Goal: Transaction & Acquisition: Purchase product/service

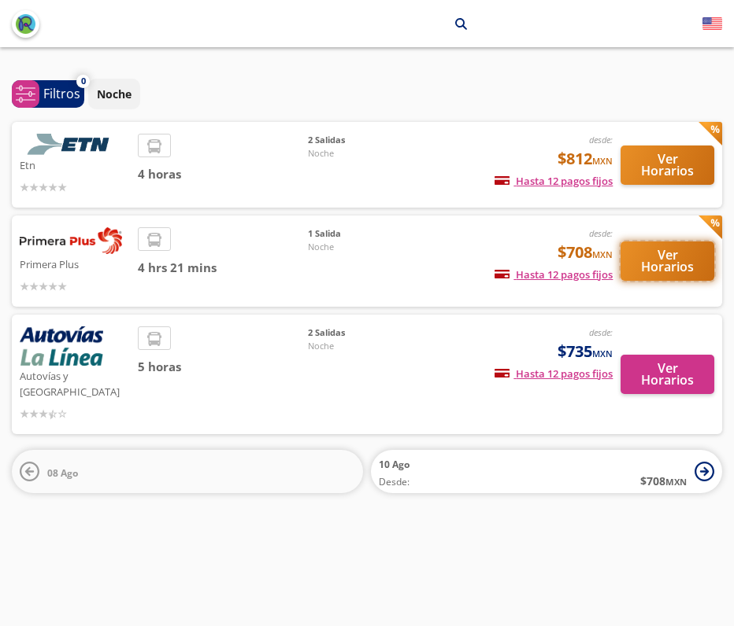
click at [662, 261] on button "Ver Horarios" at bounding box center [667, 261] width 94 height 39
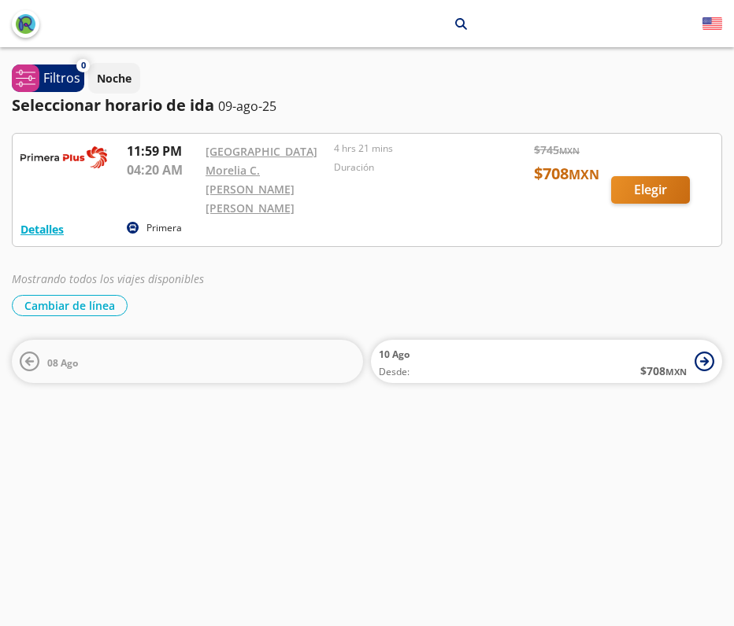
click at [650, 180] on div at bounding box center [367, 190] width 708 height 113
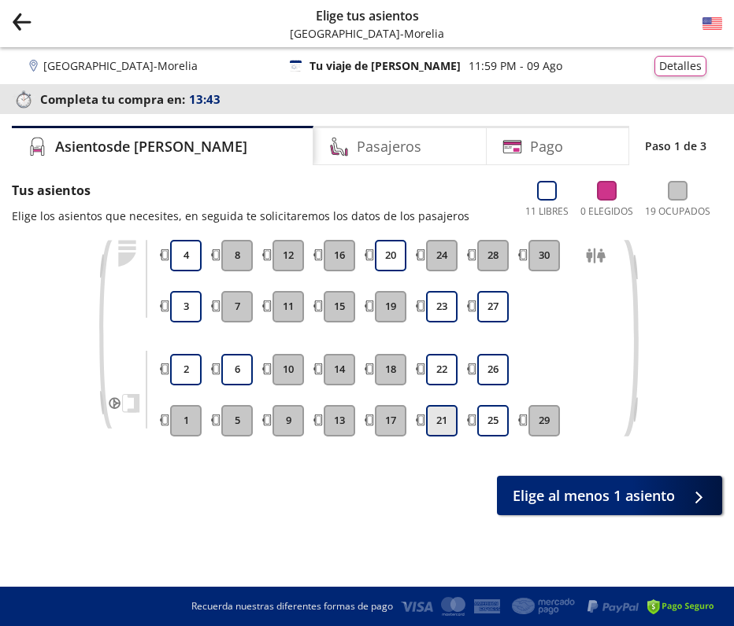
click at [447, 415] on button "21" at bounding box center [441, 420] width 31 height 31
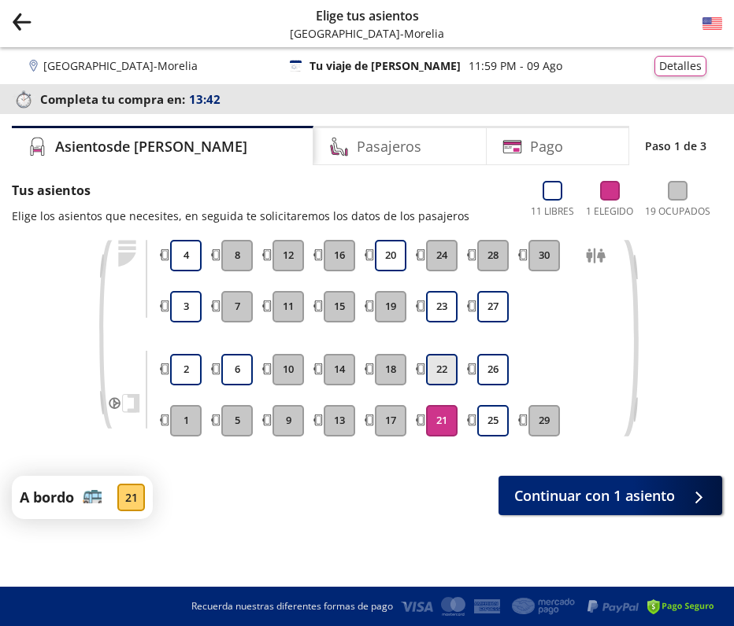
click at [449, 379] on button "22" at bounding box center [441, 369] width 31 height 31
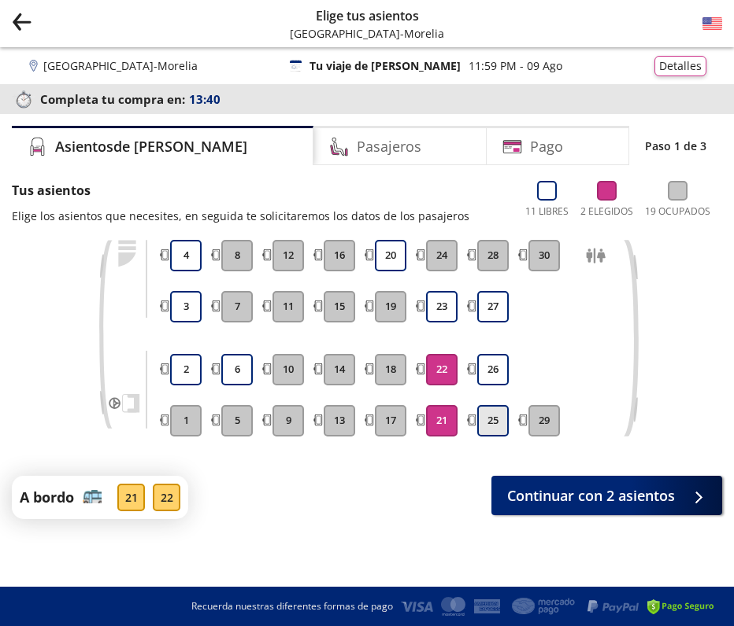
click at [493, 419] on button "25" at bounding box center [492, 420] width 31 height 31
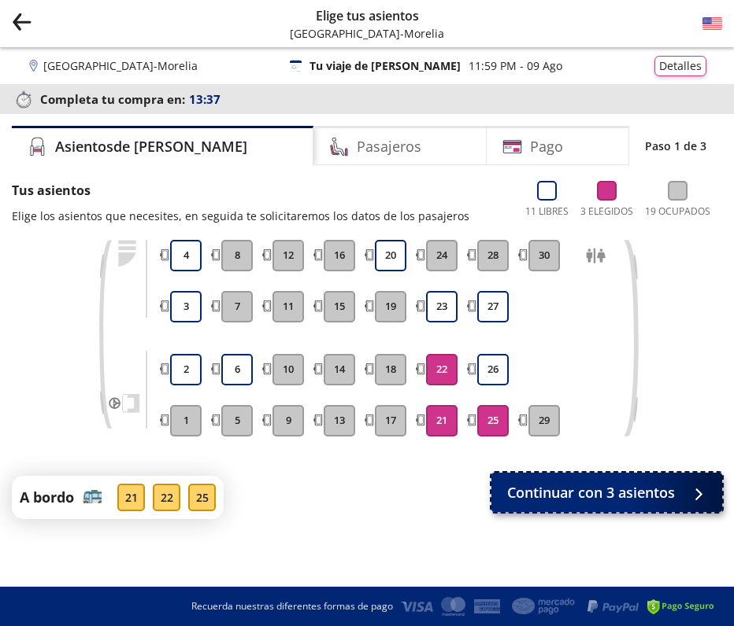
click at [544, 499] on span "Continuar con 3 asientos" at bounding box center [591, 492] width 168 height 21
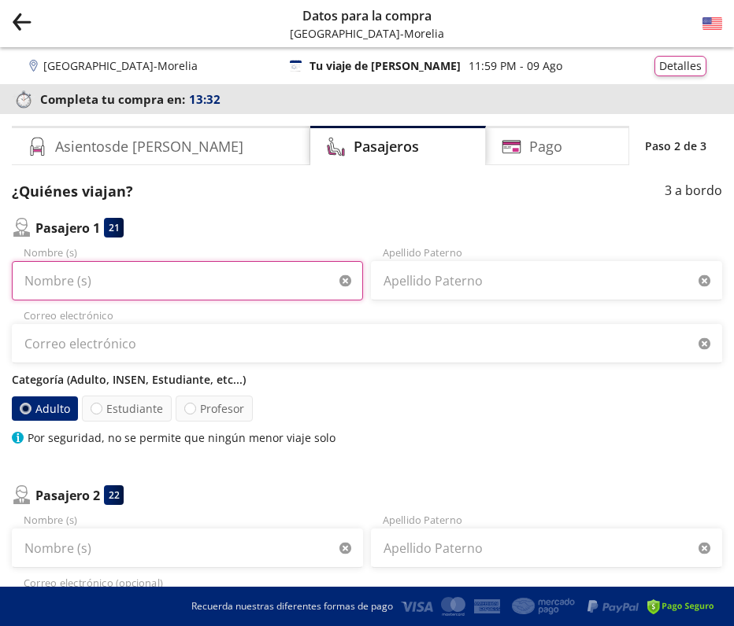
click at [128, 278] on input "Nombre (s)" at bounding box center [187, 280] width 351 height 39
type input "[PERSON_NAME]"
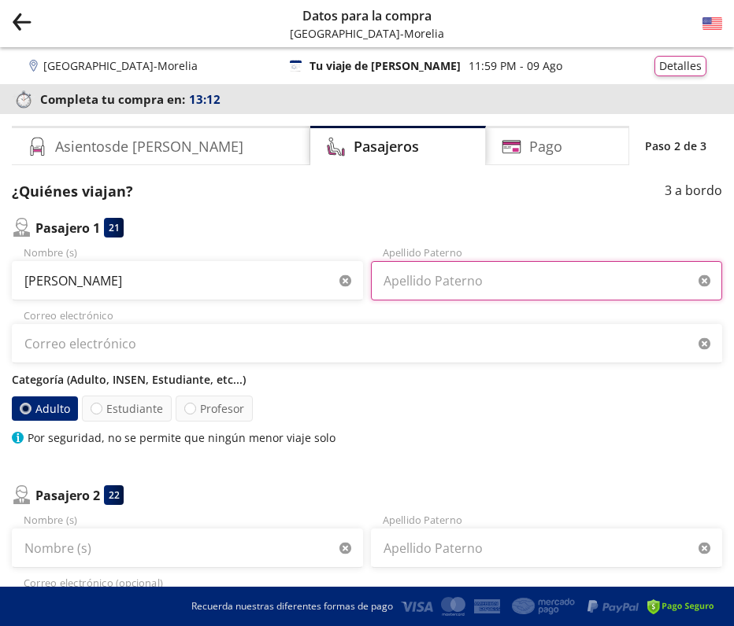
click at [416, 283] on input "Apellido Paterno" at bounding box center [546, 280] width 351 height 39
type input "a"
type input "[PERSON_NAME]"
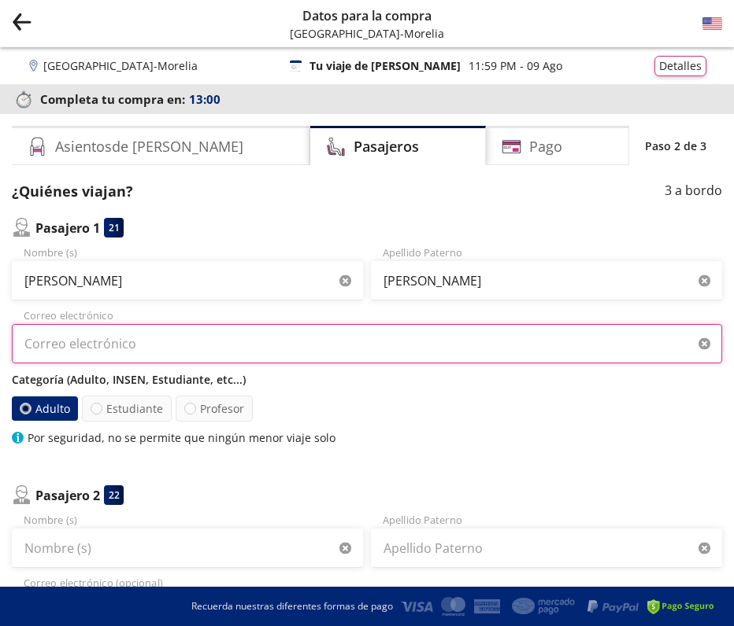
click at [152, 340] on input "Correo electrónico" at bounding box center [367, 343] width 710 height 39
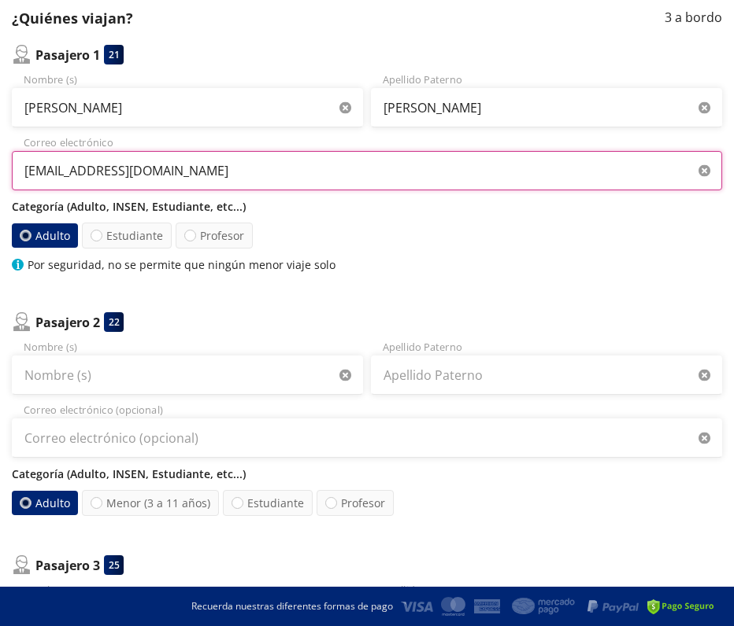
scroll to position [176, 0]
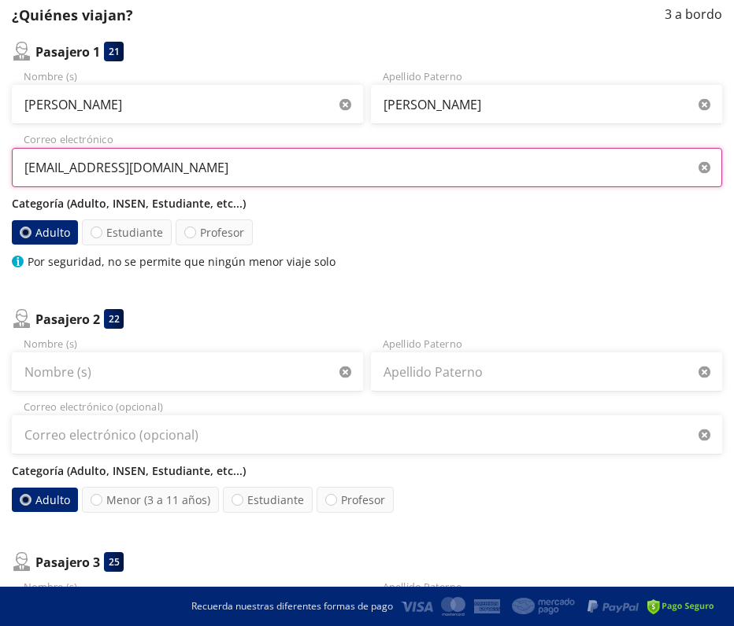
type input "[EMAIL_ADDRESS][DOMAIN_NAME]"
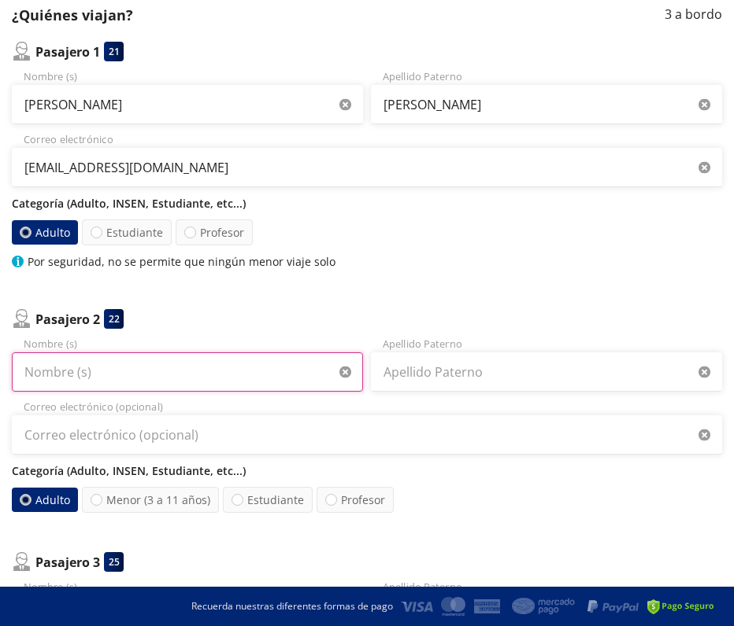
click at [40, 373] on input "Nombre (s)" at bounding box center [187, 372] width 351 height 39
type input "[PERSON_NAME]"
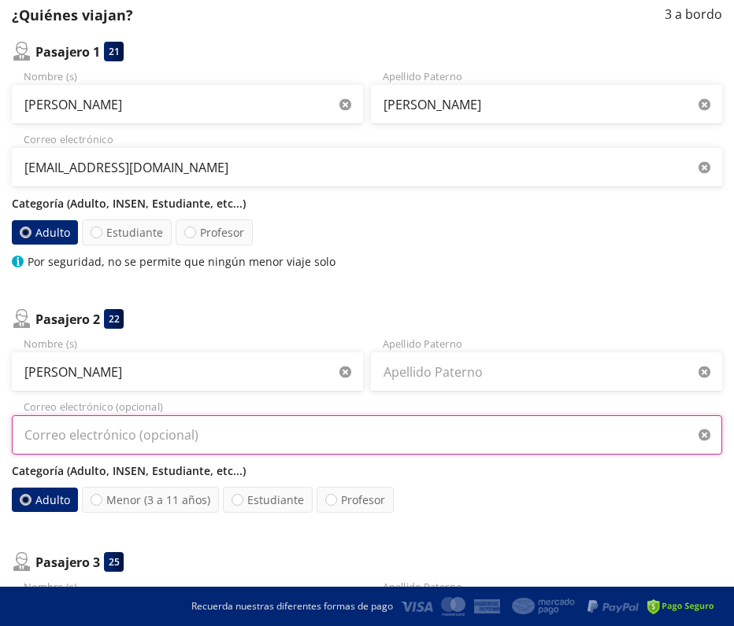
click at [29, 440] on input "Correo electrónico (opcional)" at bounding box center [367, 435] width 710 height 39
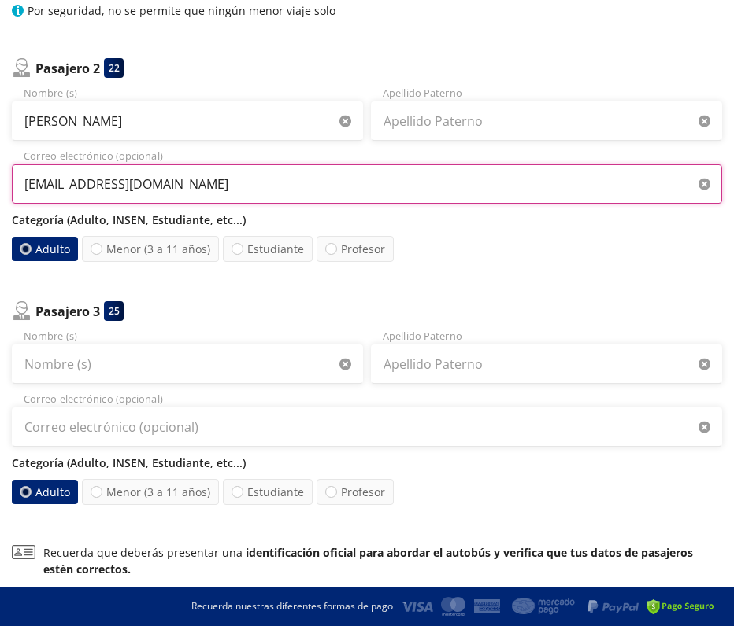
scroll to position [428, 0]
type input "[EMAIL_ADDRESS][DOMAIN_NAME]"
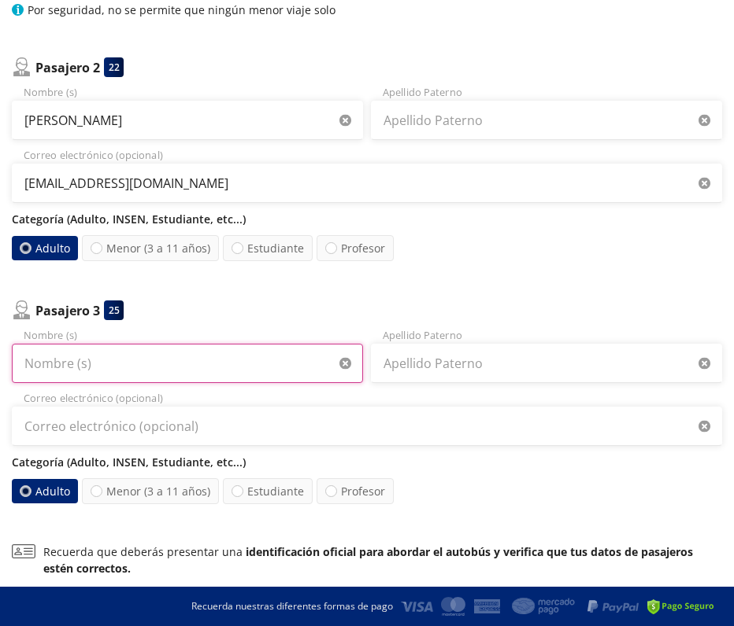
click at [38, 365] on input "Nombre (s)" at bounding box center [187, 363] width 351 height 39
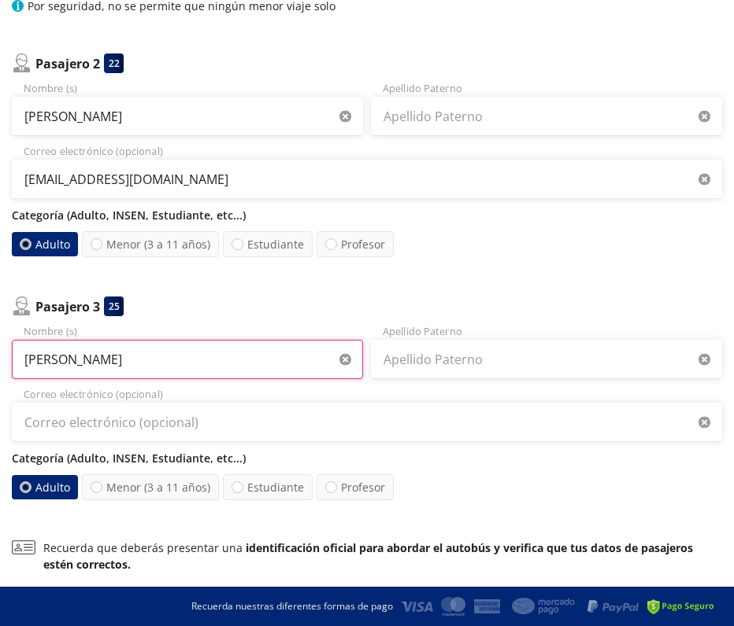
scroll to position [434, 0]
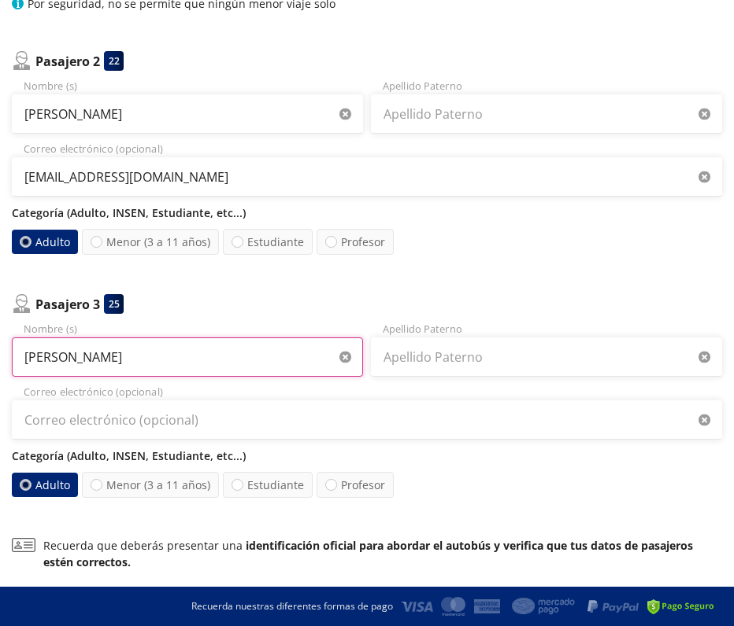
type input "[PERSON_NAME]"
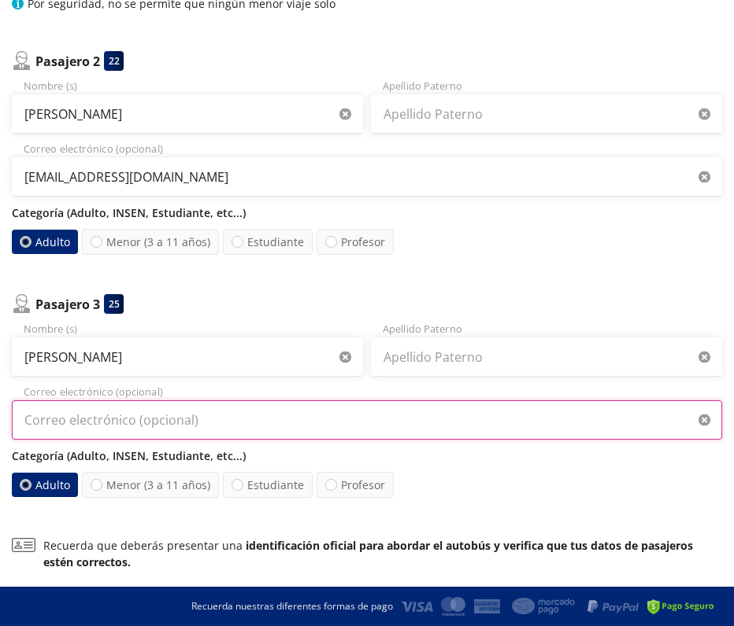
click at [59, 421] on input "Correo electrónico (opcional)" at bounding box center [367, 420] width 710 height 39
type input "[EMAIL_ADDRESS][DOMAIN_NAME]"
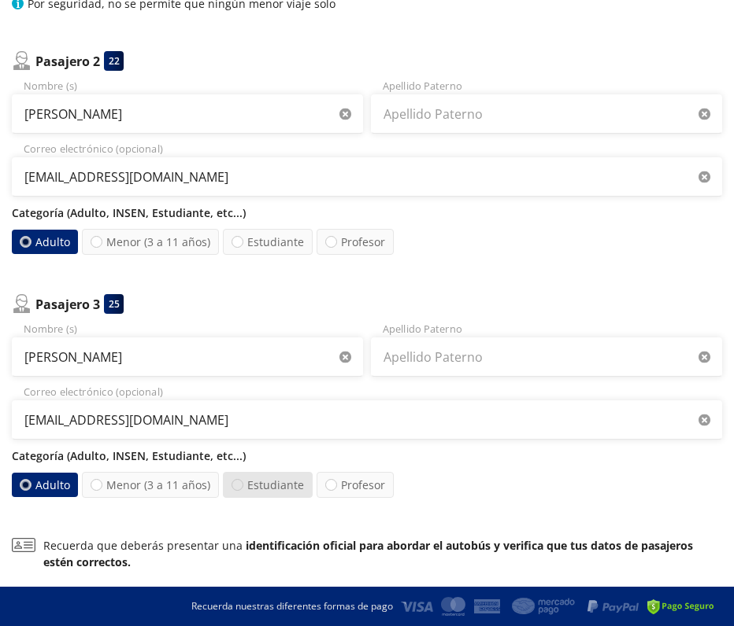
click at [235, 486] on div at bounding box center [237, 485] width 12 height 12
click at [235, 486] on input "Estudiante" at bounding box center [237, 485] width 10 height 10
radio input "true"
radio input "false"
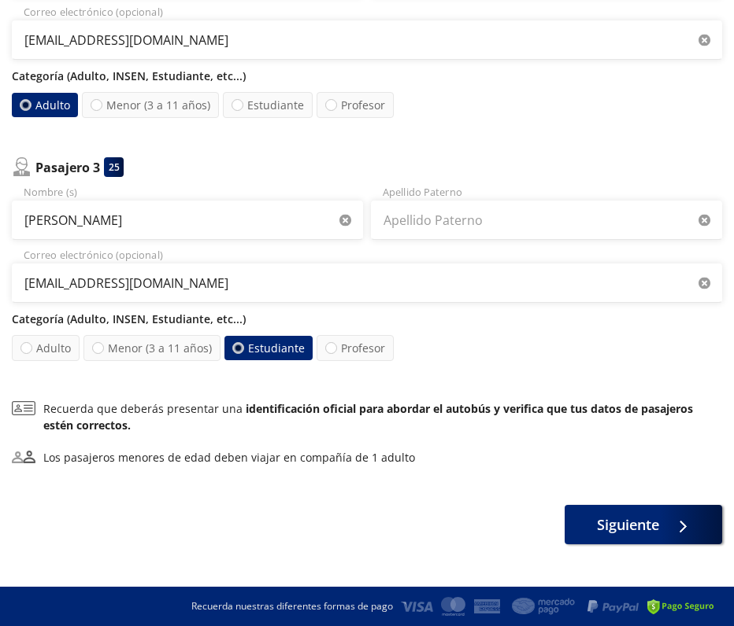
scroll to position [588, 0]
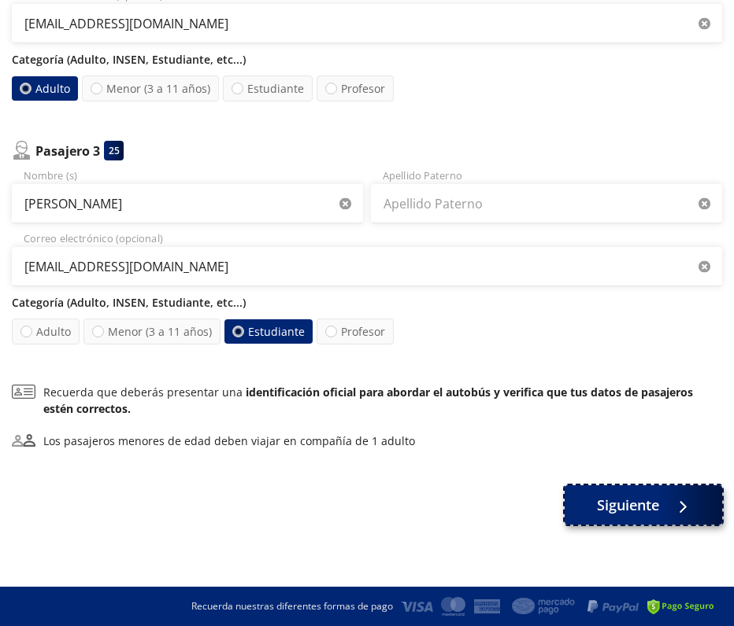
click at [634, 507] on span "Siguiente" at bounding box center [628, 505] width 62 height 21
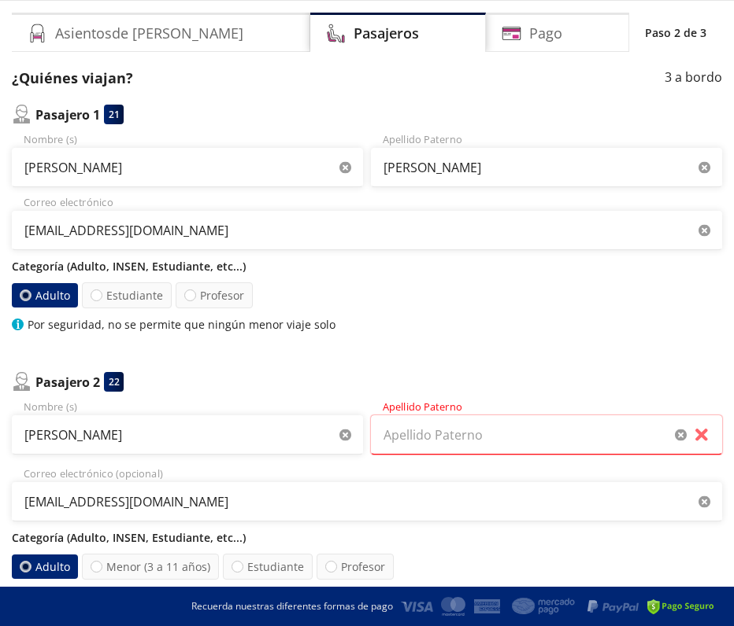
scroll to position [107, 0]
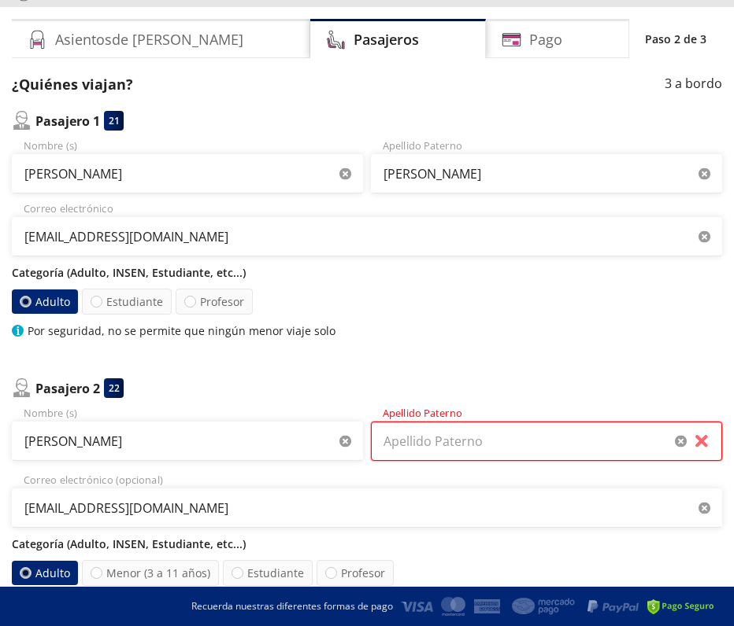
click at [427, 442] on input "Apellido Paterno" at bounding box center [546, 441] width 351 height 39
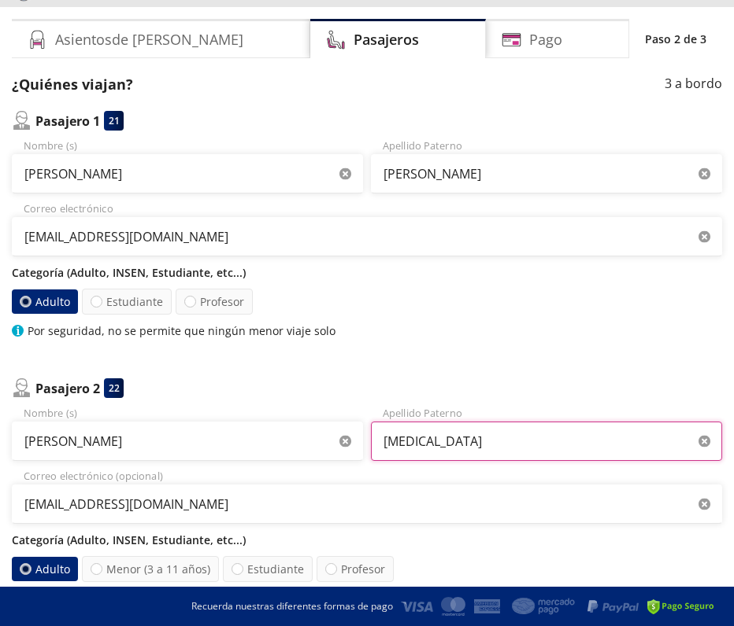
scroll to position [108, 0]
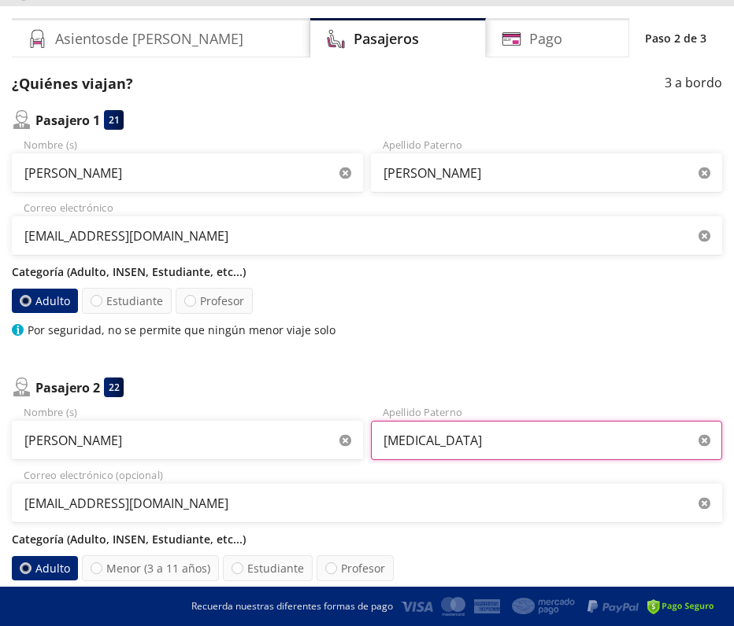
type input "[MEDICAL_DATA]"
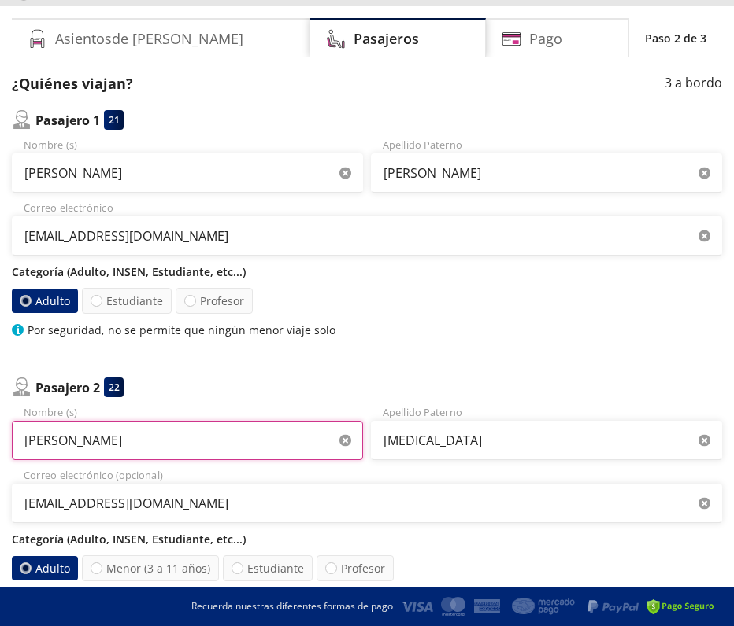
click at [109, 449] on input "[PERSON_NAME]" at bounding box center [187, 440] width 351 height 39
type input "[PERSON_NAME]"
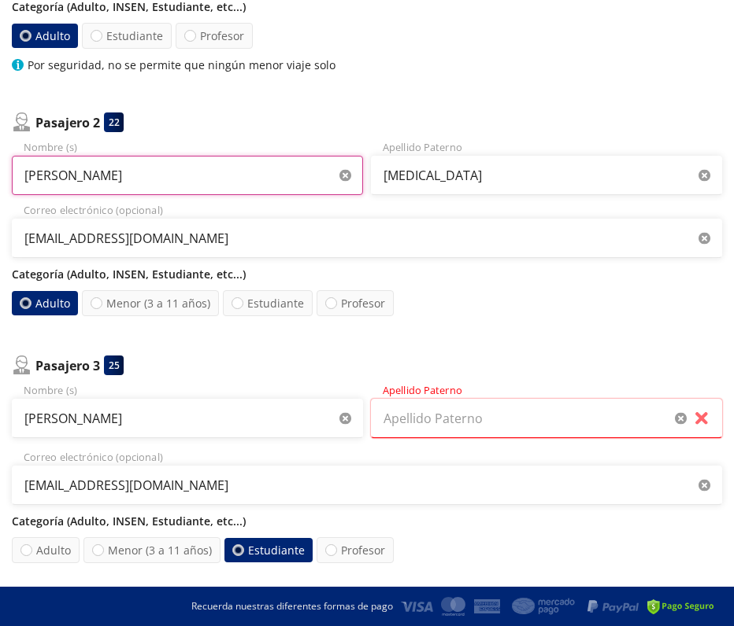
scroll to position [375, 0]
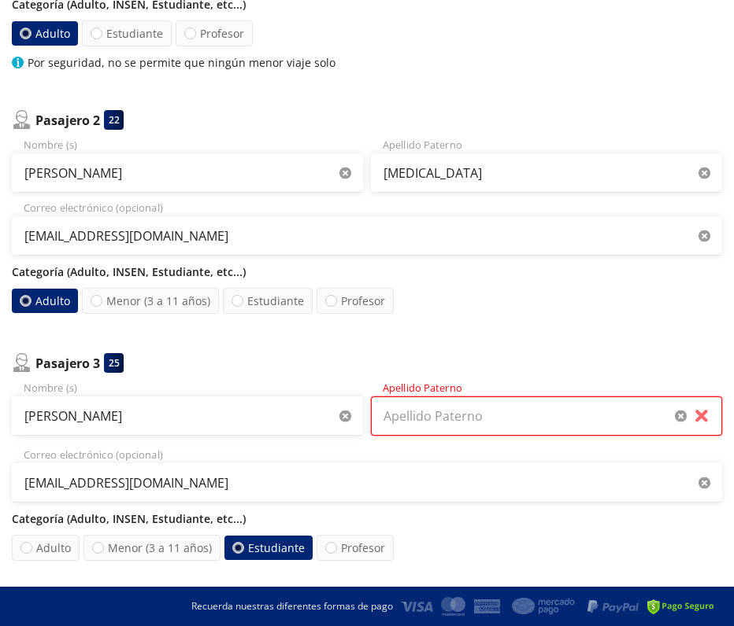
click at [391, 416] on input "Apellido Paterno" at bounding box center [546, 416] width 351 height 39
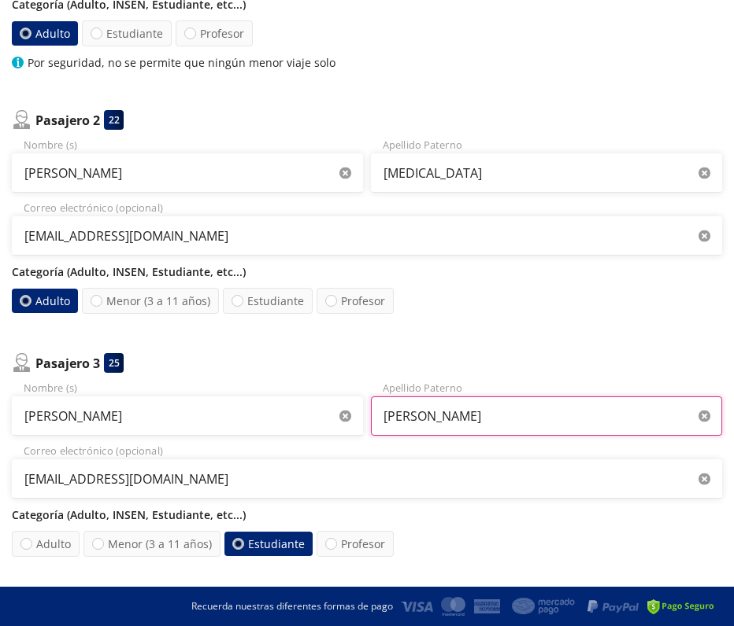
type input "[PERSON_NAME]"
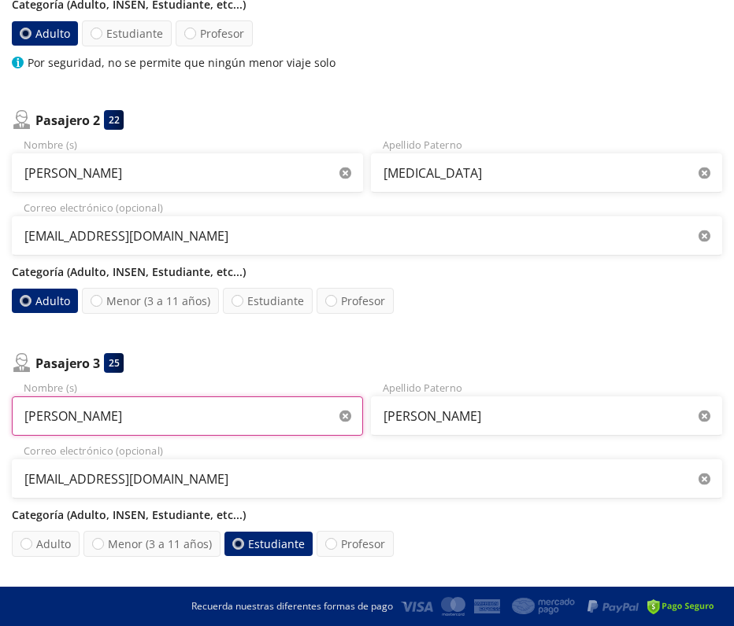
click at [142, 413] on input "[PERSON_NAME]" at bounding box center [187, 416] width 351 height 39
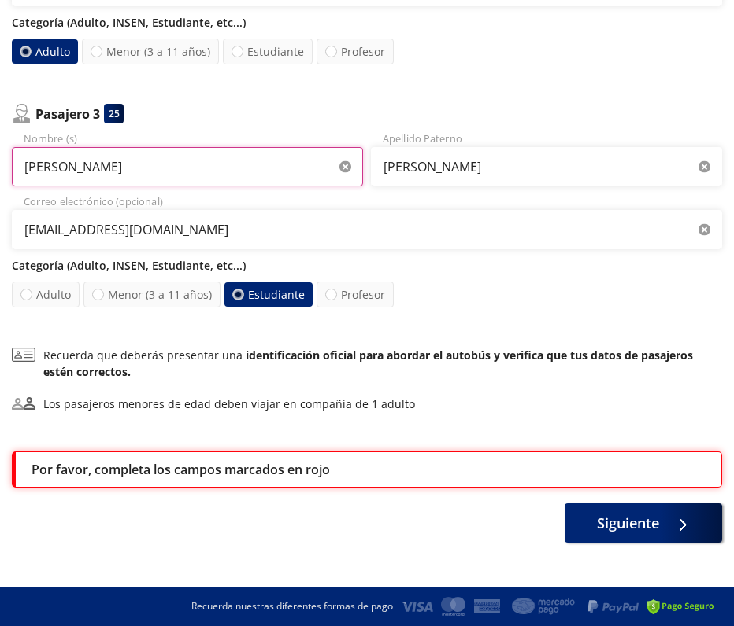
scroll to position [631, 0]
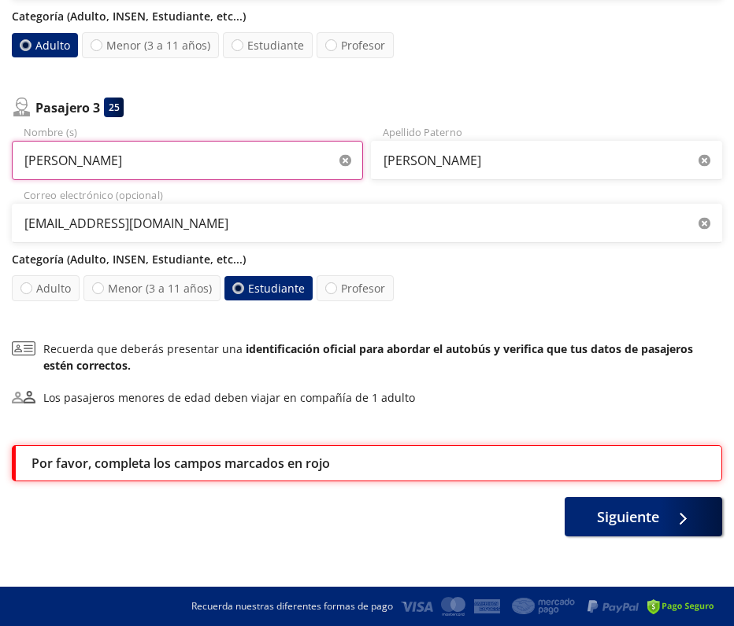
type input "[PERSON_NAME]"
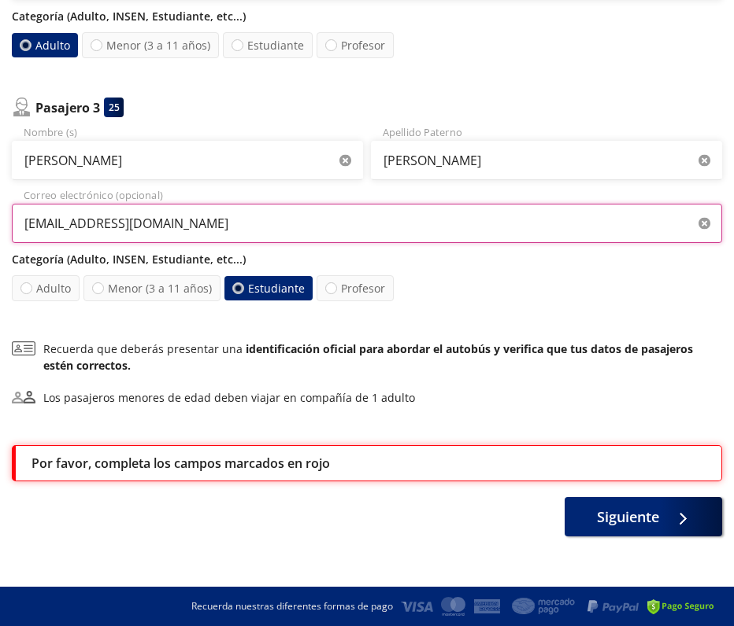
click at [339, 226] on input "[EMAIL_ADDRESS][DOMAIN_NAME]" at bounding box center [367, 223] width 710 height 39
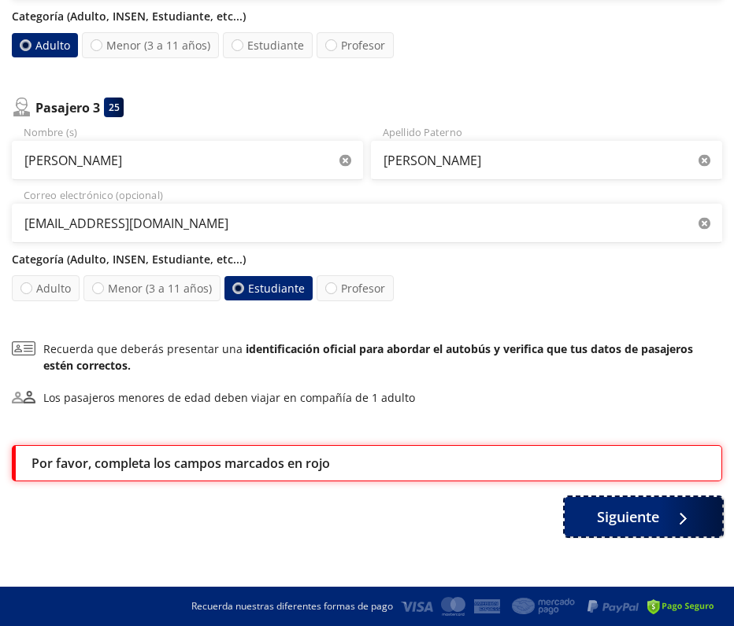
click at [641, 519] on span "Siguiente" at bounding box center [628, 517] width 62 height 21
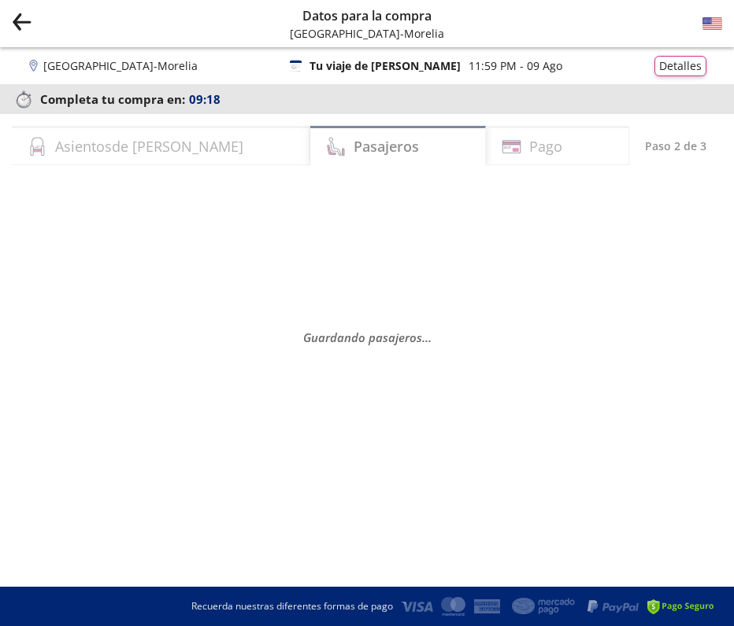
scroll to position [0, 0]
select select "MX"
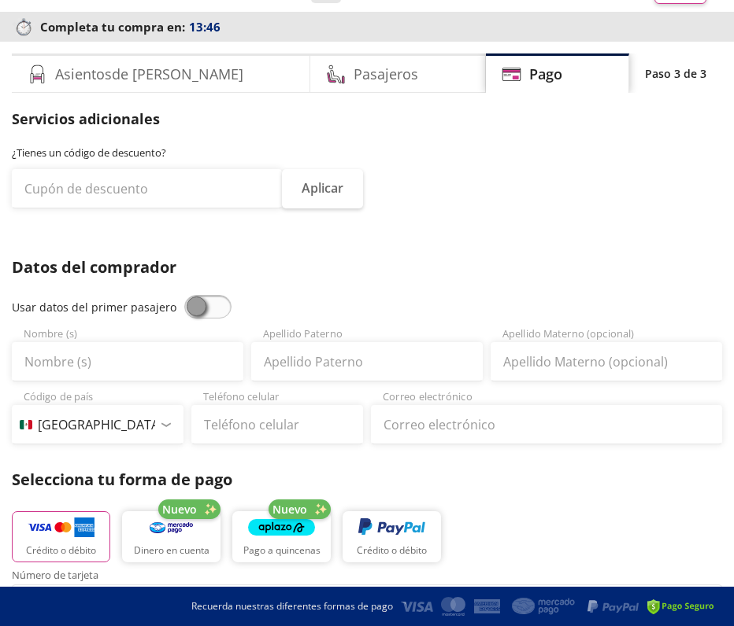
scroll to position [75, 0]
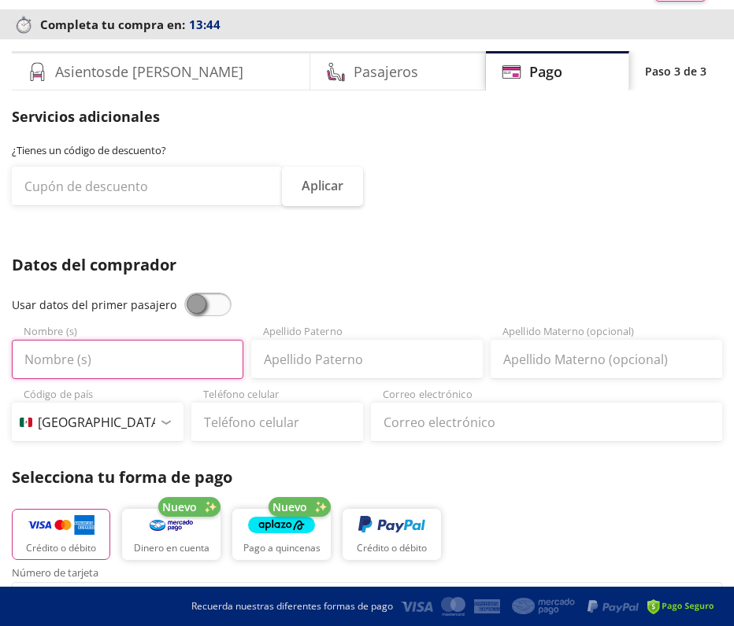
click at [43, 355] on input "Nombre (s)" at bounding box center [127, 359] width 231 height 39
type input "[PERSON_NAME]"
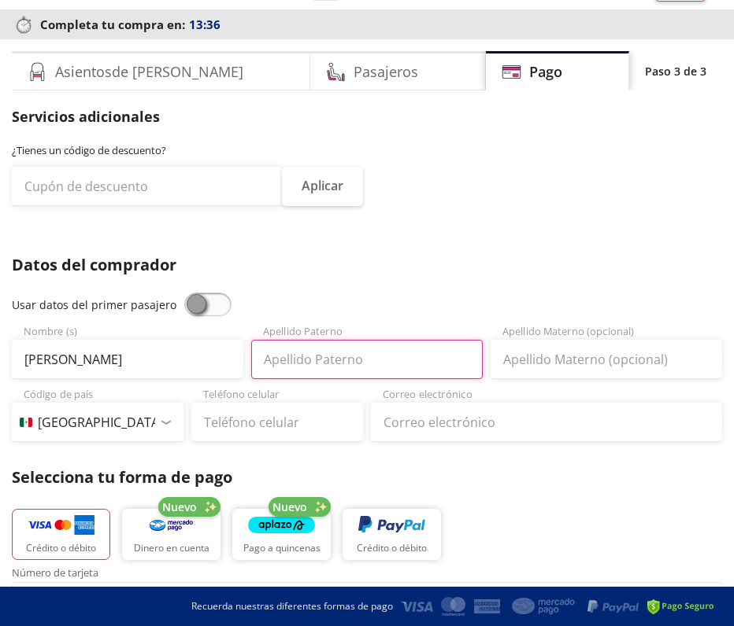
click at [272, 371] on input "Apellido Paterno" at bounding box center [366, 359] width 231 height 39
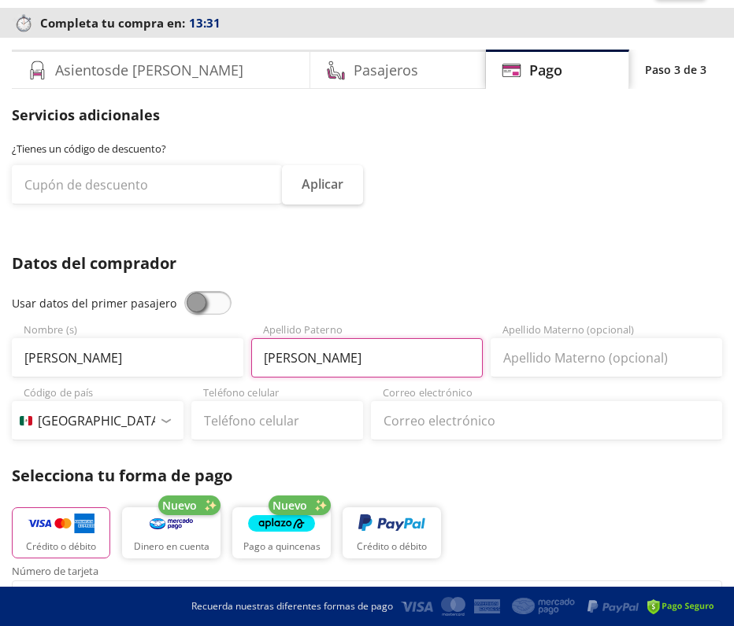
type input "[PERSON_NAME]"
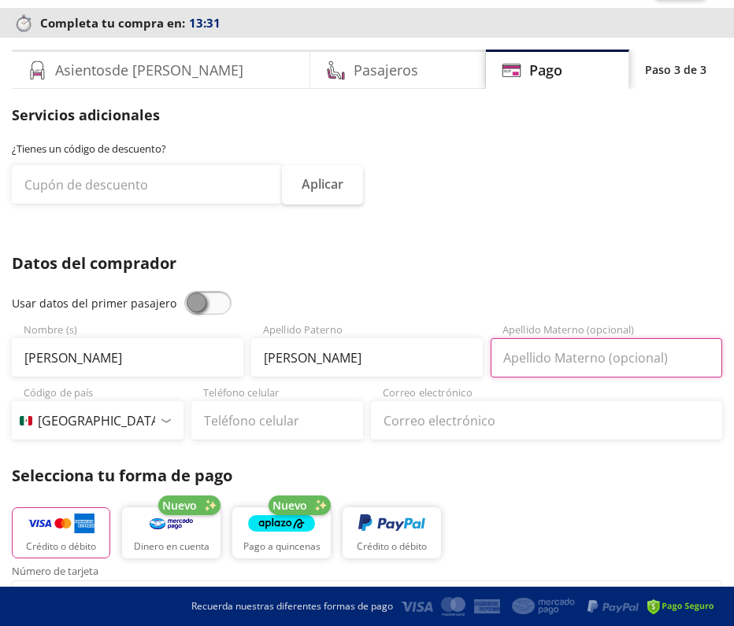
click at [507, 356] on input "Apellido Materno (opcional)" at bounding box center [605, 357] width 231 height 39
type input "[PERSON_NAME]"
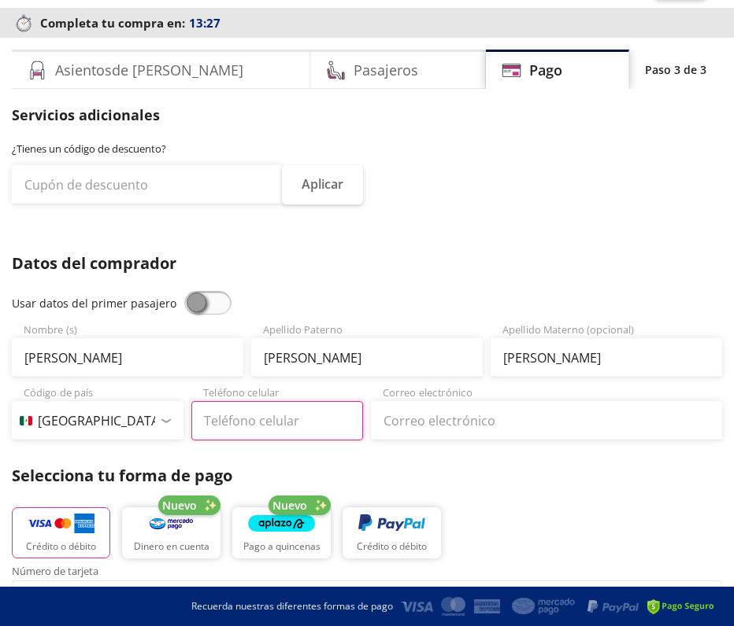
click at [240, 418] on input "Teléfono celular" at bounding box center [277, 420] width 172 height 39
type input "56 4445 8664"
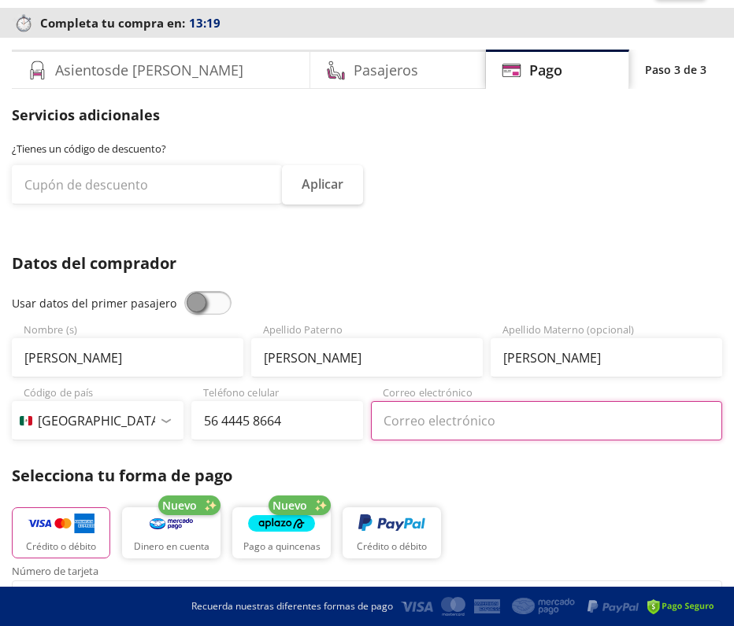
click at [419, 421] on input "Correo electrónico" at bounding box center [546, 420] width 351 height 39
click at [493, 427] on input "[EMAIL_ADDRESS][DOMAIN_NAME]" at bounding box center [546, 420] width 351 height 39
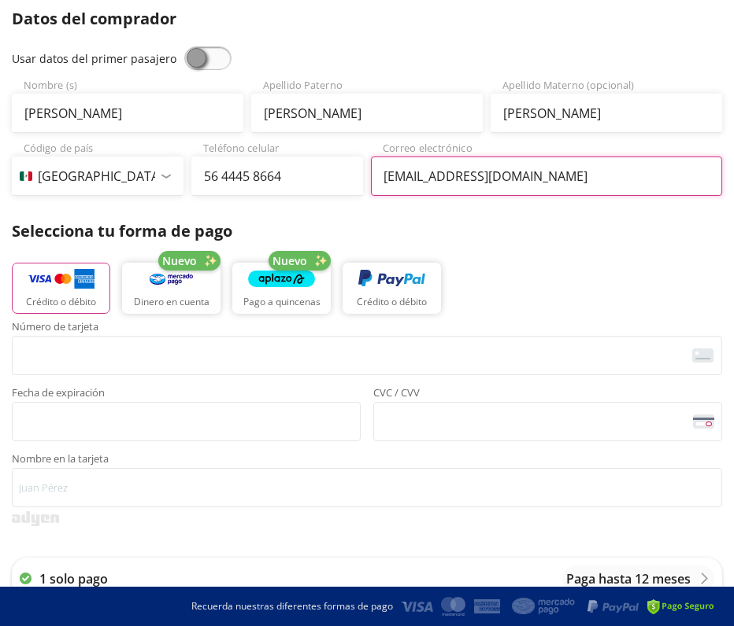
scroll to position [333, 0]
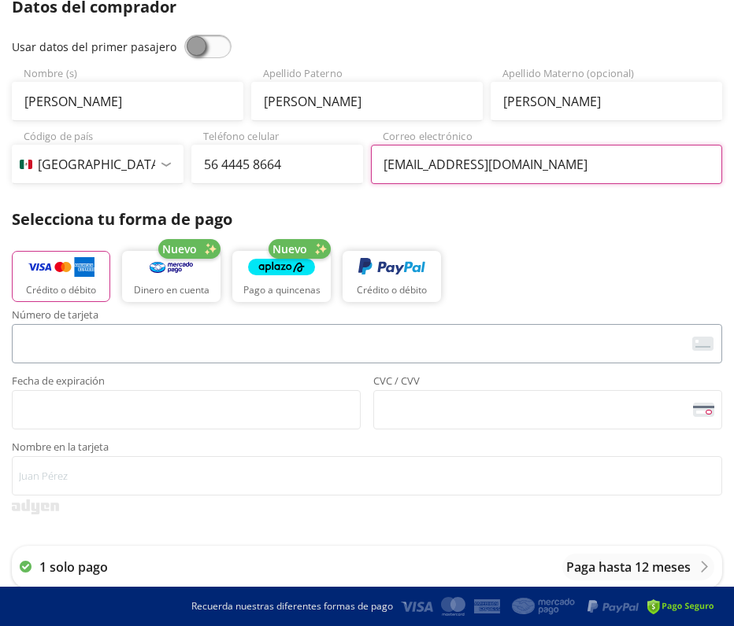
type input "[EMAIL_ADDRESS][DOMAIN_NAME]"
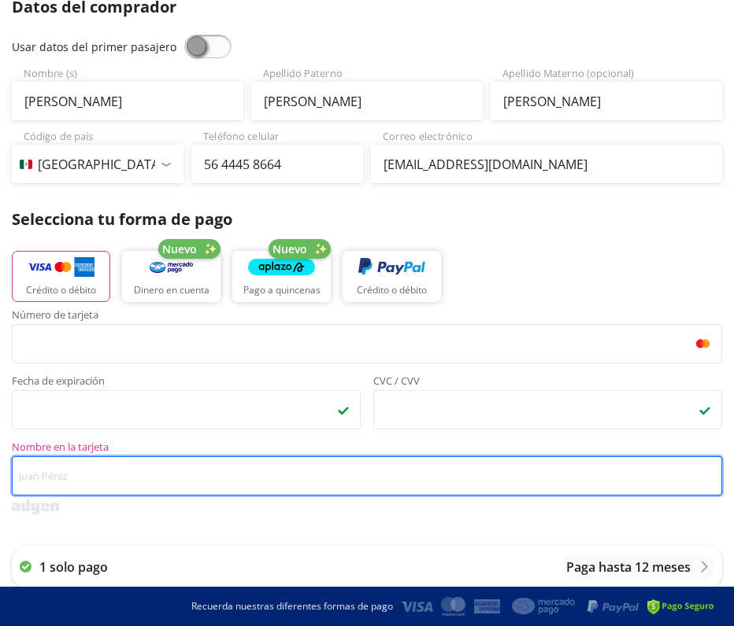
click at [47, 477] on input "Nombre en la tarjeta" at bounding box center [367, 475] width 710 height 39
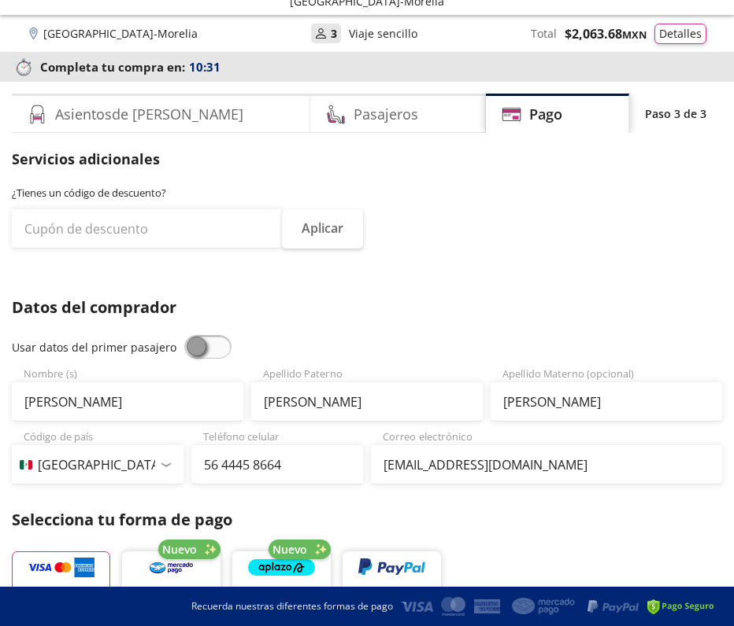
scroll to position [0, 0]
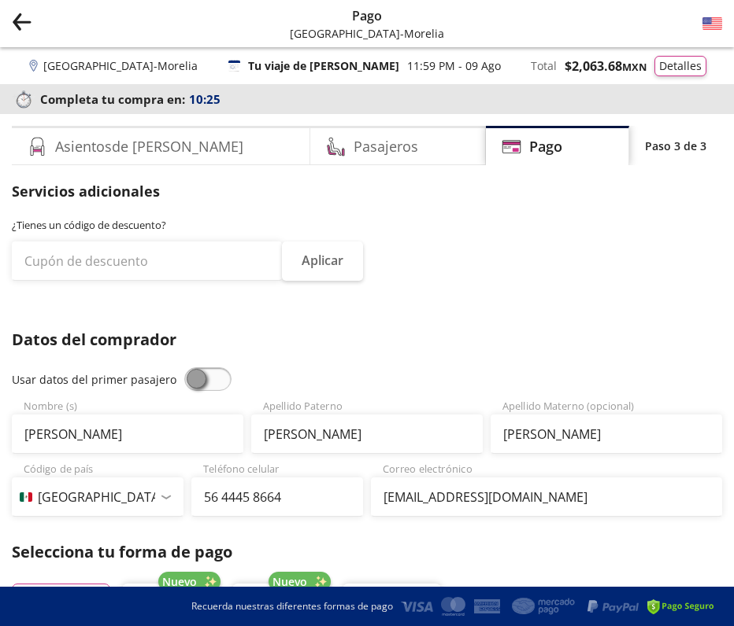
type input "scotiabank"
click at [365, 351] on p "Datos del comprador" at bounding box center [367, 340] width 710 height 24
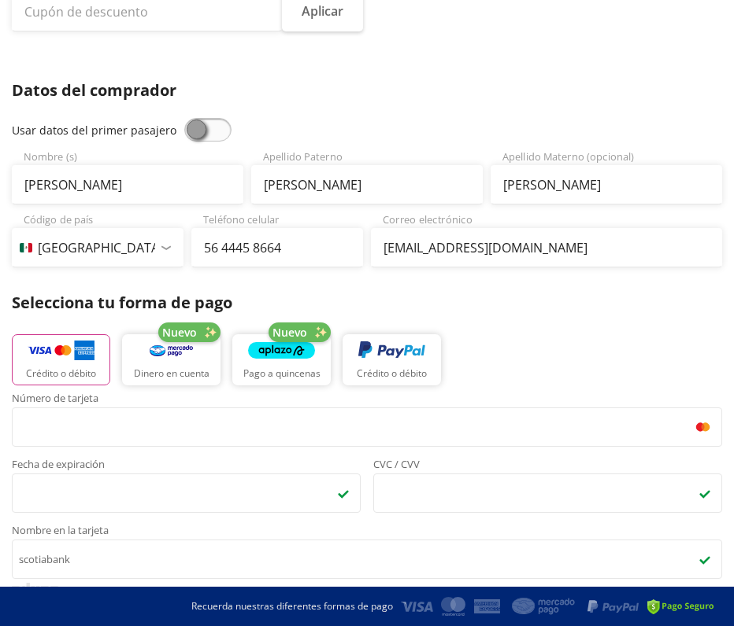
scroll to position [252, 0]
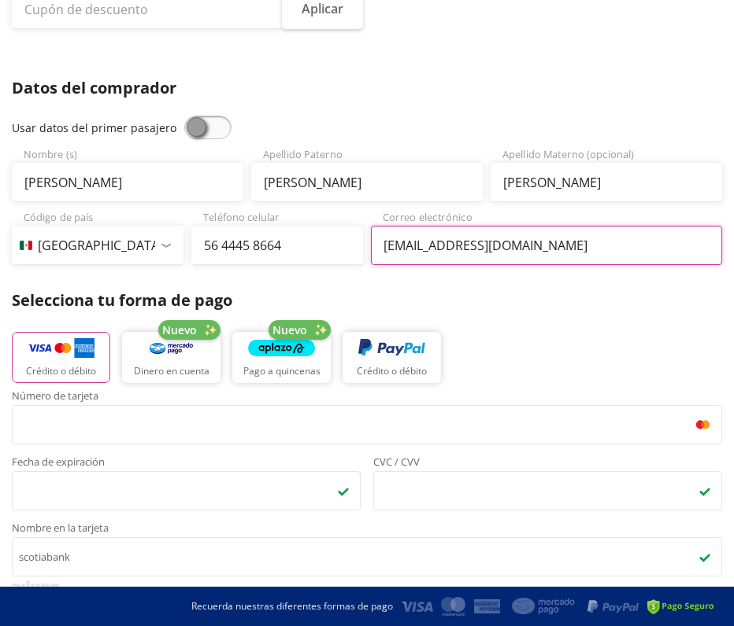
drag, startPoint x: 552, startPoint y: 246, endPoint x: 630, endPoint y: 256, distance: 78.6
click at [552, 246] on input "[EMAIL_ADDRESS][DOMAIN_NAME]" at bounding box center [546, 245] width 351 height 39
type input "[EMAIL_ADDRESS][DOMAIN_NAME]"
click at [526, 320] on div "Crédito o débito Nuevo Dinero en cuenta Nuevo Pago a quincenas Crédito o débito" at bounding box center [367, 355] width 710 height 71
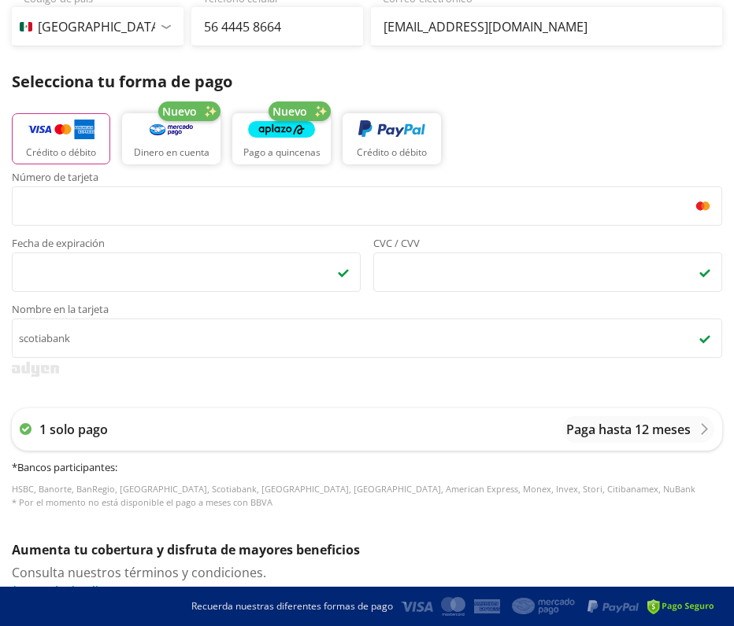
scroll to position [477, 0]
